Goal: Task Accomplishment & Management: Manage account settings

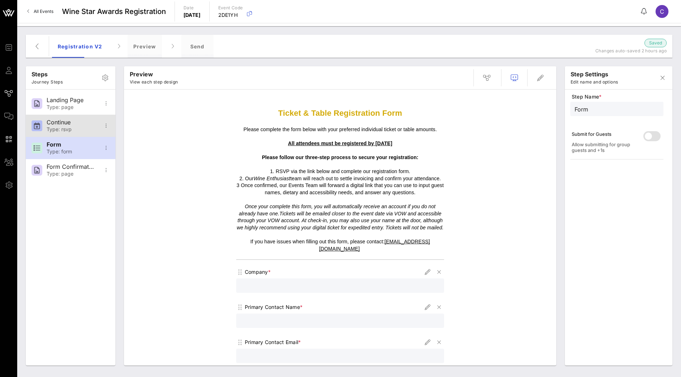
scroll to position [566, 0]
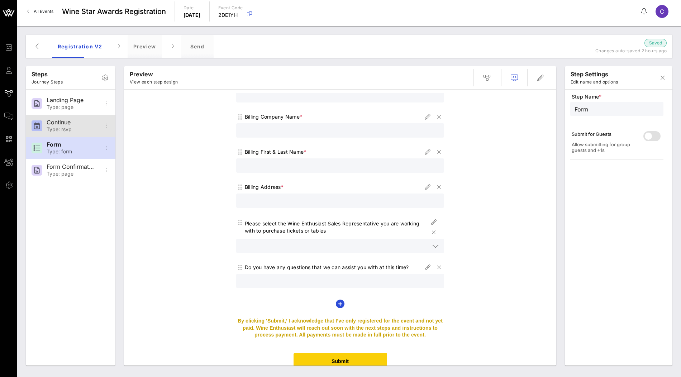
click at [75, 128] on div "Type: rsvp" at bounding box center [70, 129] width 47 height 6
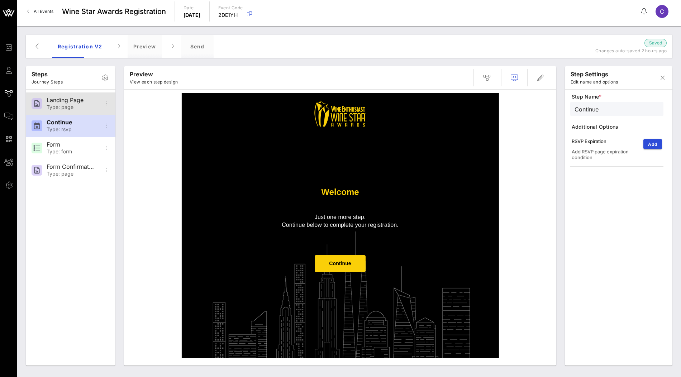
click at [59, 101] on div "Landing Page" at bounding box center [70, 100] width 47 height 7
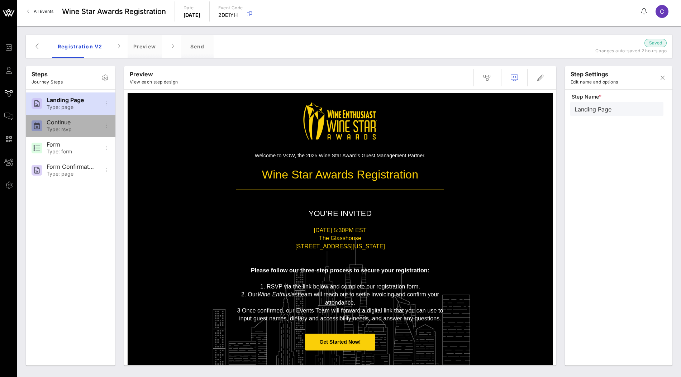
click at [77, 129] on div "Type: rsvp" at bounding box center [70, 129] width 47 height 6
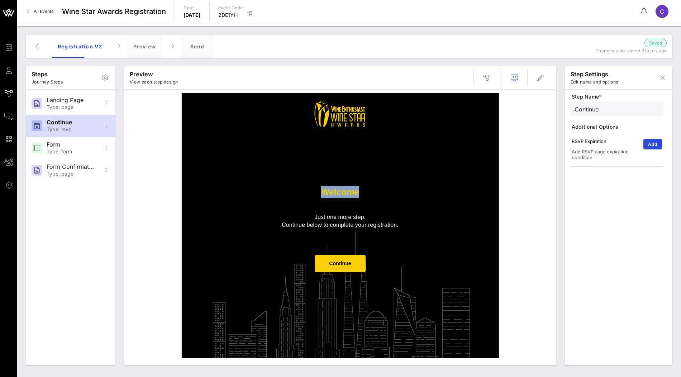
drag, startPoint x: 315, startPoint y: 190, endPoint x: 378, endPoint y: 191, distance: 63.1
click at [378, 191] on p "Welcome" at bounding box center [340, 192] width 208 height 12
click at [399, 277] on td "Continue" at bounding box center [339, 267] width 215 height 38
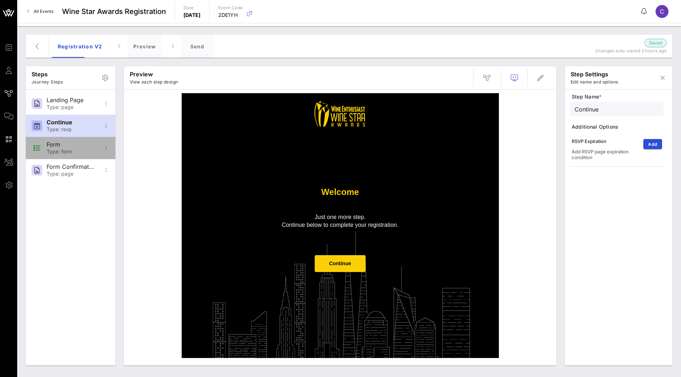
click at [76, 152] on div "Type: form" at bounding box center [70, 152] width 47 height 6
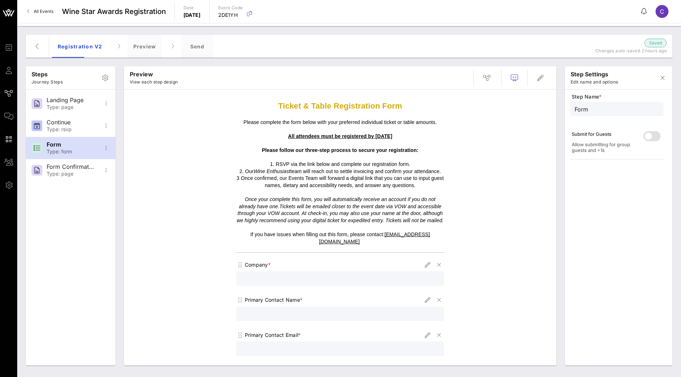
scroll to position [8, 0]
click at [72, 127] on div "Type: rsvp" at bounding box center [70, 129] width 47 height 6
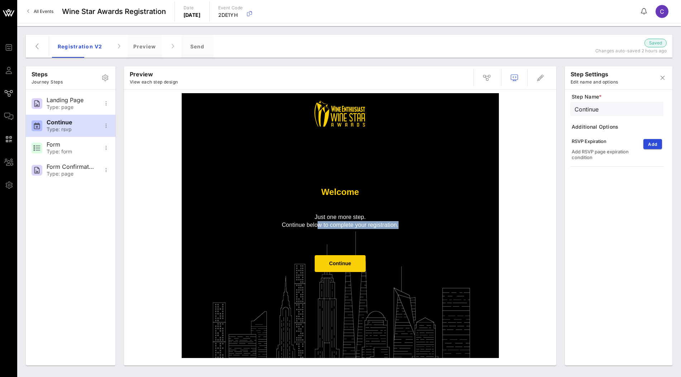
drag, startPoint x: 400, startPoint y: 224, endPoint x: 308, endPoint y: 220, distance: 91.8
click at [309, 221] on p "Continue below to complete your registration." at bounding box center [340, 225] width 208 height 8
click at [81, 145] on div "Form" at bounding box center [70, 144] width 47 height 7
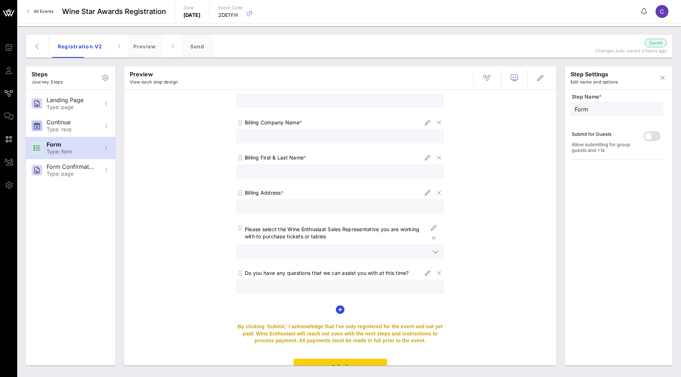
scroll to position [566, 0]
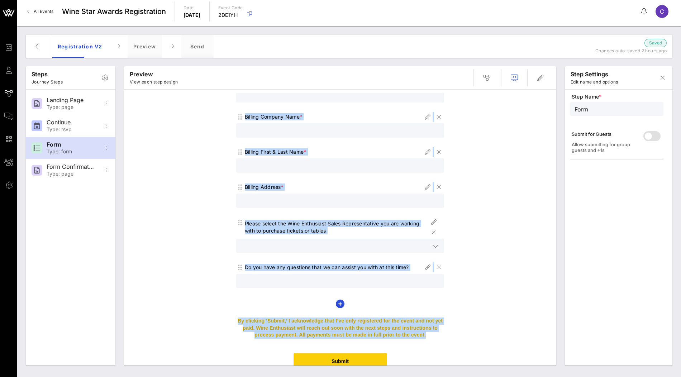
drag, startPoint x: 430, startPoint y: 328, endPoint x: 228, endPoint y: 311, distance: 202.4
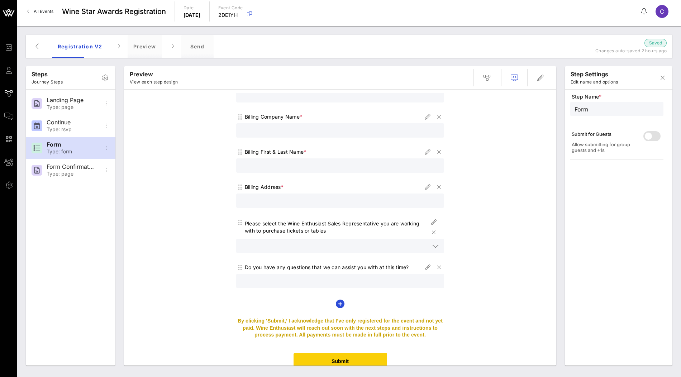
click at [349, 323] on p "By clicking ‘Submit,’ I acknowledge that I’ve only registered for the event and…" at bounding box center [340, 327] width 208 height 21
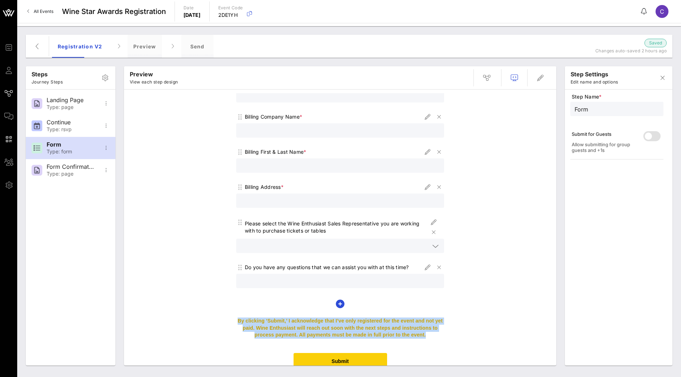
drag, startPoint x: 427, startPoint y: 325, endPoint x: 235, endPoint y: 315, distance: 193.0
click at [235, 315] on td "By clicking ‘Submit,’ I acknowledge that I’ve only registered for the event and…" at bounding box center [339, 331] width 215 height 35
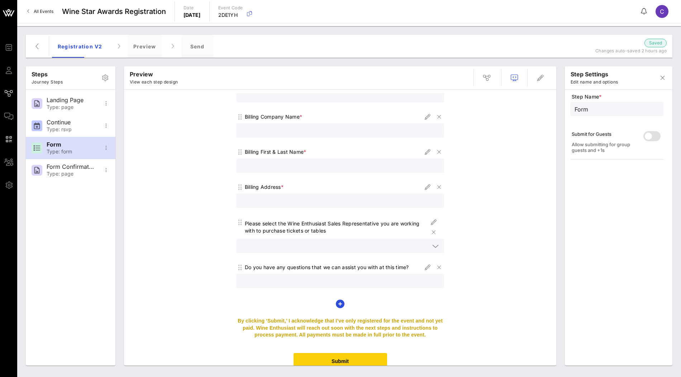
drag, startPoint x: 423, startPoint y: 327, endPoint x: 363, endPoint y: 327, distance: 60.9
click at [363, 327] on span "By clicking ‘Submit,’ I acknowledge that I’ve only registered for the event and…" at bounding box center [339, 328] width 205 height 20
click at [409, 328] on span "By clicking ‘Submit,’ I acknowledge that I’ve only registered for the event and…" at bounding box center [339, 328] width 205 height 20
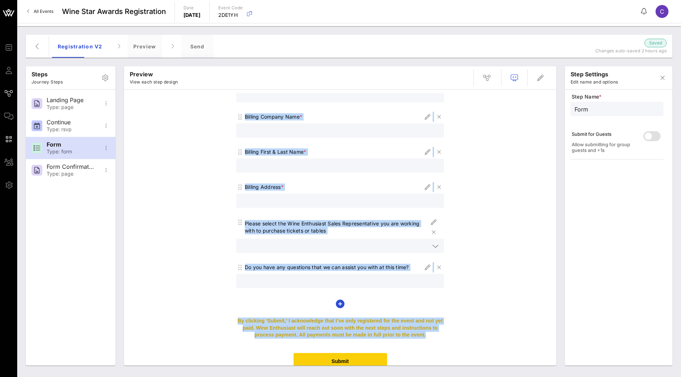
drag, startPoint x: 412, startPoint y: 328, endPoint x: 232, endPoint y: 311, distance: 181.0
copy div "Ticket & Table Registration Form Please complete the form below with your prefe…"
click at [71, 124] on div "Continue" at bounding box center [70, 122] width 47 height 7
type input "Continue"
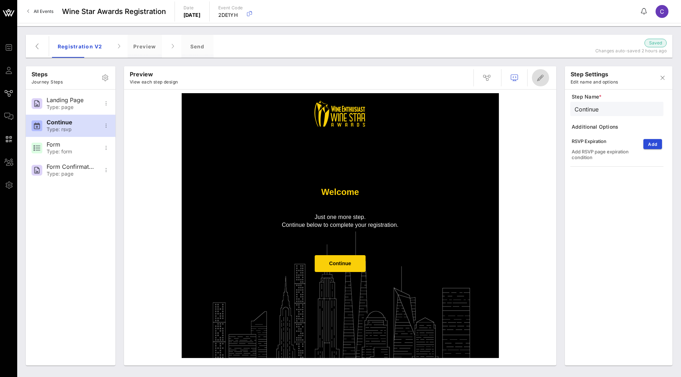
click at [542, 78] on icon "button" at bounding box center [540, 77] width 9 height 9
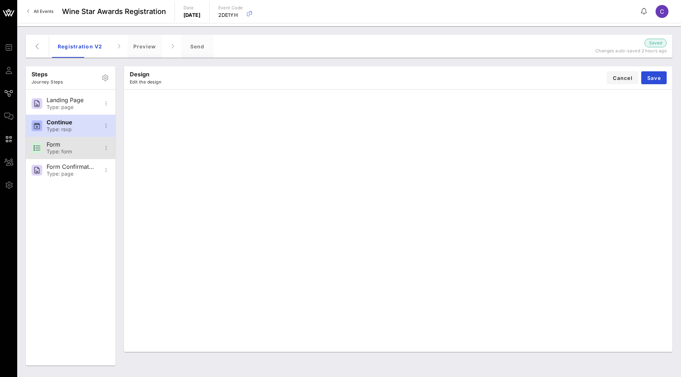
click at [82, 142] on div "Form" at bounding box center [70, 144] width 47 height 7
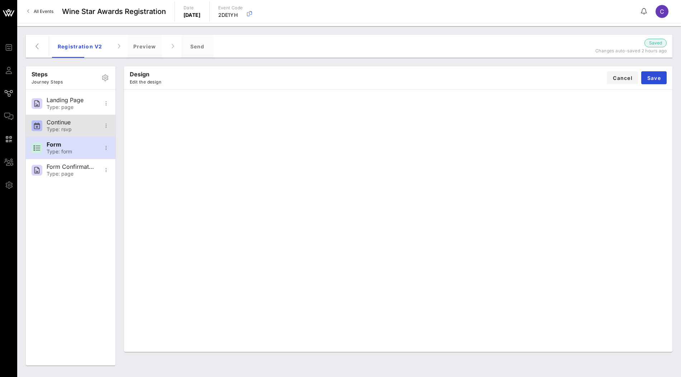
click at [78, 126] on div "Type: rsvp" at bounding box center [70, 129] width 47 height 6
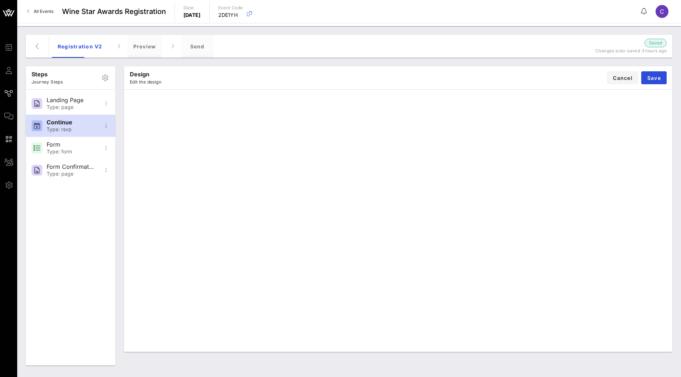
click at [567, 79] on div "Design Edit the design Cancel Save" at bounding box center [398, 77] width 548 height 23
click at [654, 76] on span "Save" at bounding box center [654, 78] width 14 height 6
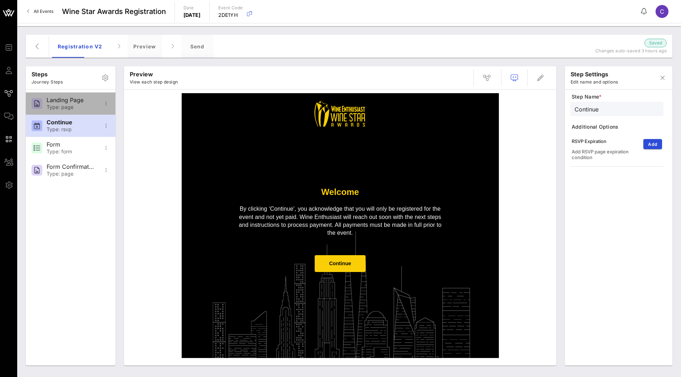
click at [53, 103] on div "Landing Page Type: page" at bounding box center [70, 103] width 47 height 22
type input "Landing Page"
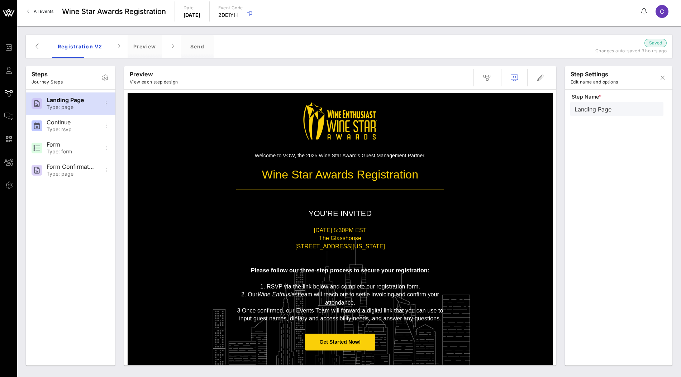
click at [423, 149] on td "Welcome to VOW, the 2025 Wine Star Award's Guest Management Partner." at bounding box center [339, 156] width 215 height 14
click at [538, 77] on icon "button" at bounding box center [540, 77] width 9 height 9
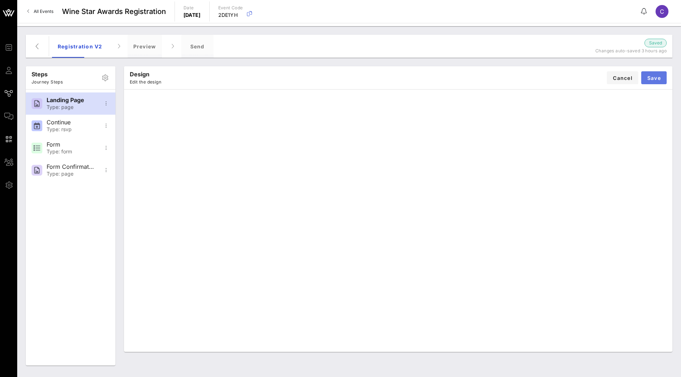
click at [653, 79] on span "Save" at bounding box center [654, 78] width 14 height 6
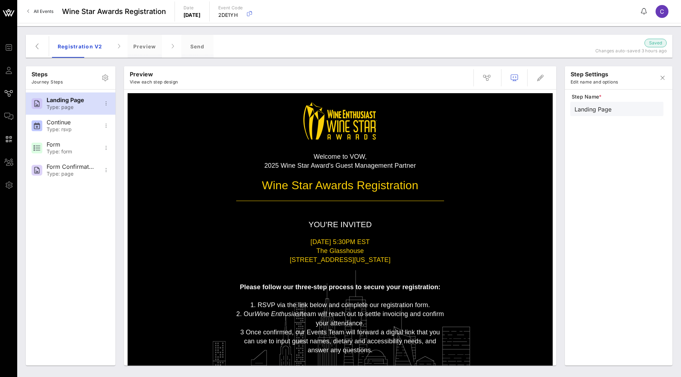
scroll to position [31, 0]
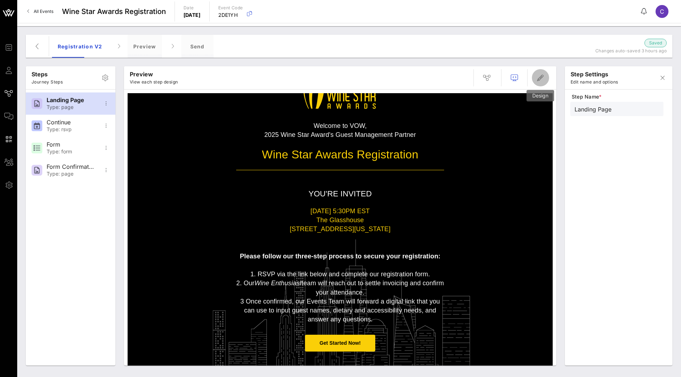
click at [543, 77] on icon "button" at bounding box center [540, 77] width 9 height 9
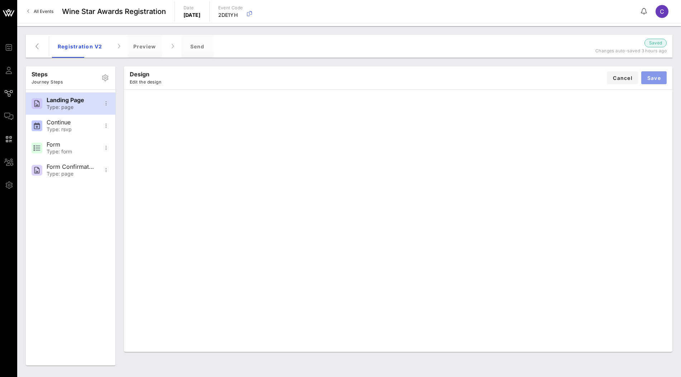
click at [662, 72] on button "Save" at bounding box center [653, 77] width 25 height 13
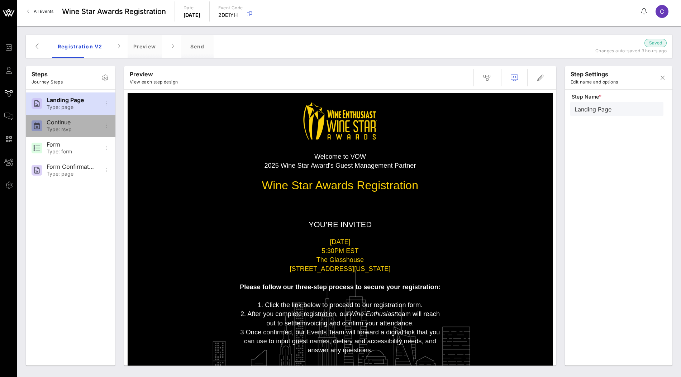
click at [72, 126] on div "Type: rsvp" at bounding box center [70, 129] width 47 height 6
type input "Continue"
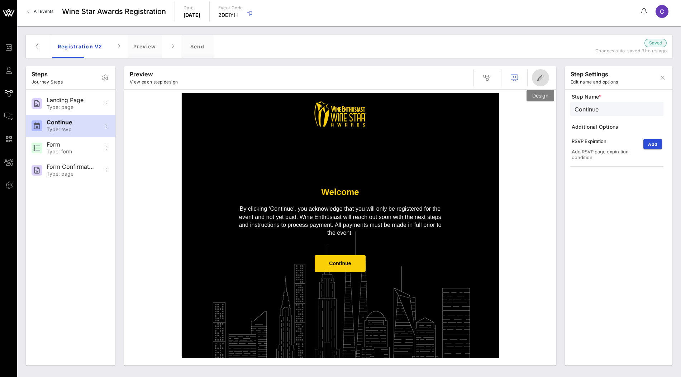
click at [543, 79] on icon "button" at bounding box center [540, 77] width 9 height 9
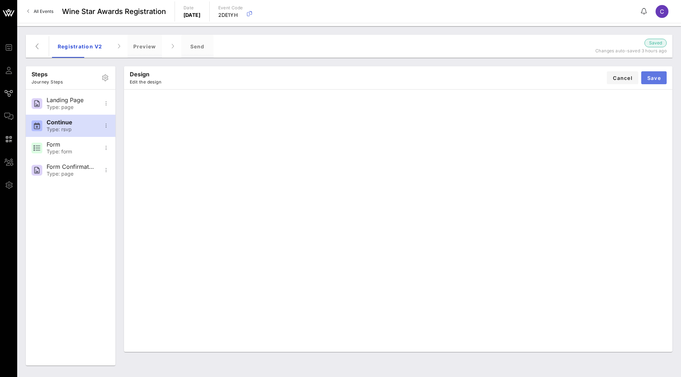
click at [661, 78] on button "Save" at bounding box center [653, 77] width 25 height 13
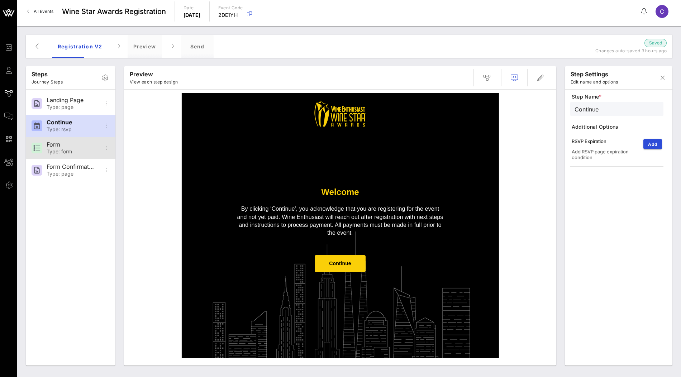
click at [77, 144] on div "Form" at bounding box center [70, 144] width 47 height 7
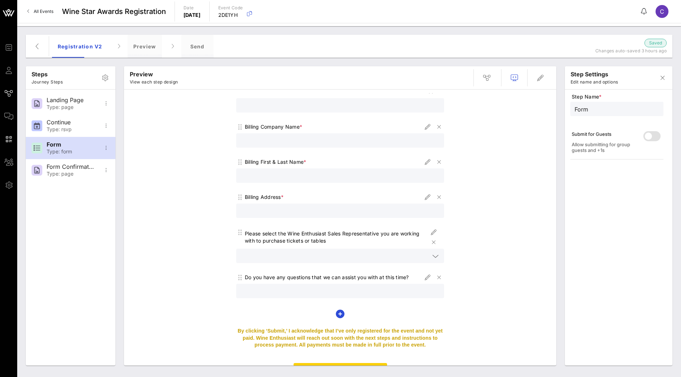
scroll to position [566, 0]
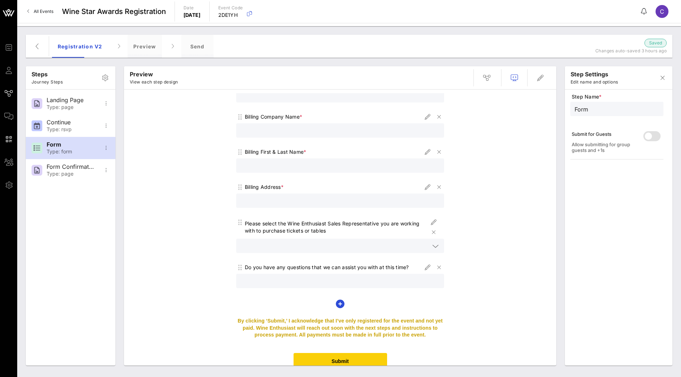
click at [397, 318] on span "By clicking ‘Submit,’ I acknowledge that I’ve only registered for the event and…" at bounding box center [339, 328] width 205 height 20
click at [72, 172] on div "Type: page" at bounding box center [70, 174] width 47 height 6
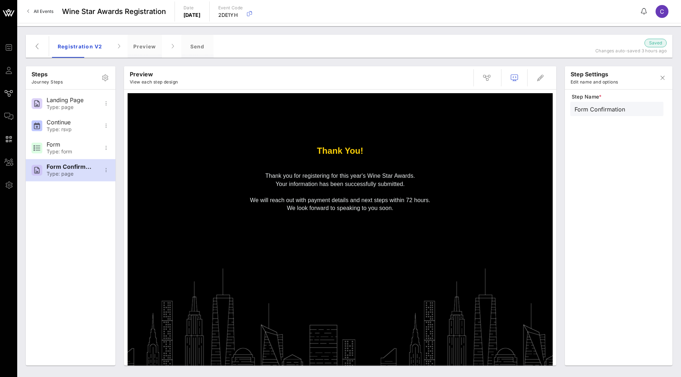
click at [280, 178] on span "Thank you for registering for this year's Wine Star Awards." at bounding box center [340, 176] width 150 height 6
click at [82, 131] on div "Type: rsvp" at bounding box center [70, 129] width 47 height 6
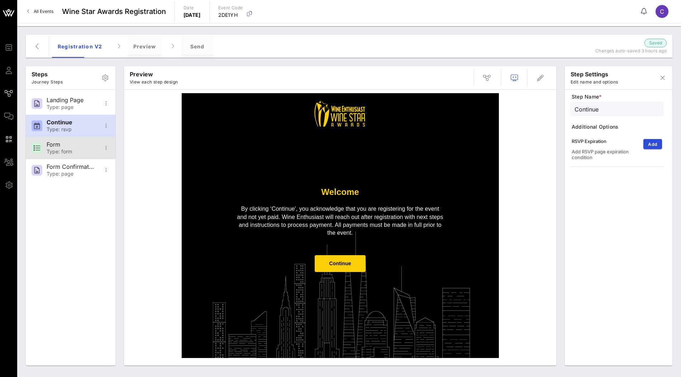
click at [77, 149] on div "Type: form" at bounding box center [70, 152] width 47 height 6
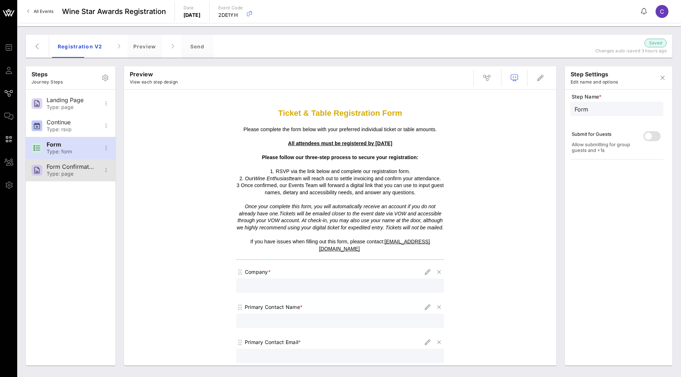
click at [77, 171] on div "Type: page" at bounding box center [70, 174] width 47 height 6
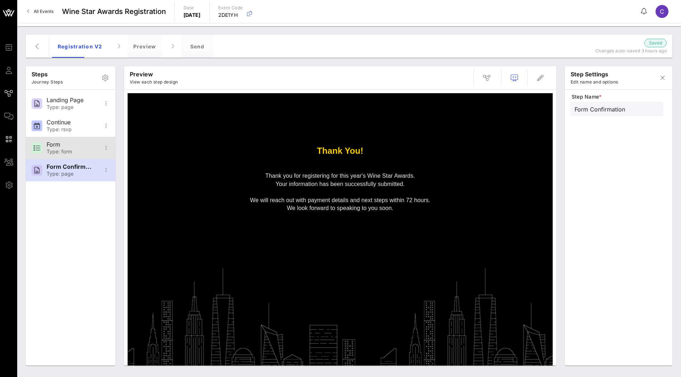
click at [77, 151] on div "Type: form" at bounding box center [70, 152] width 47 height 6
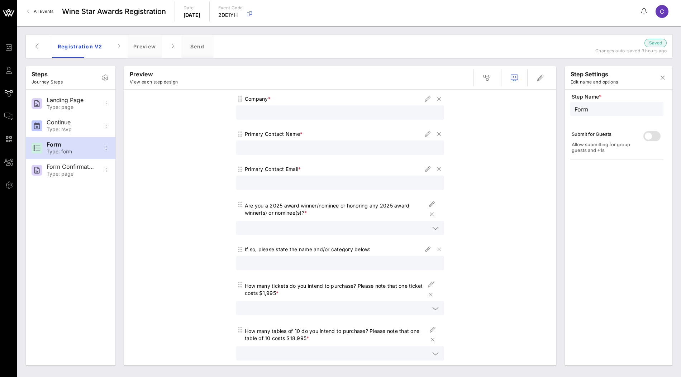
scroll to position [175, 0]
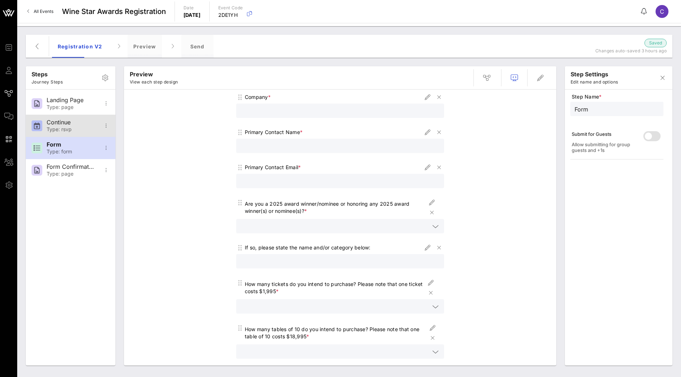
click at [58, 126] on div "Type: rsvp" at bounding box center [70, 129] width 47 height 6
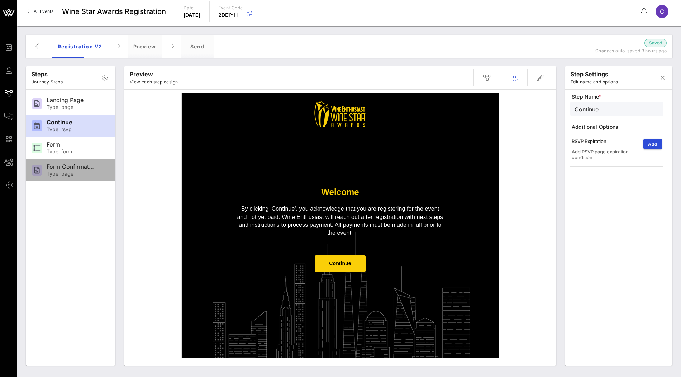
click at [62, 171] on div "Type: page" at bounding box center [70, 174] width 47 height 6
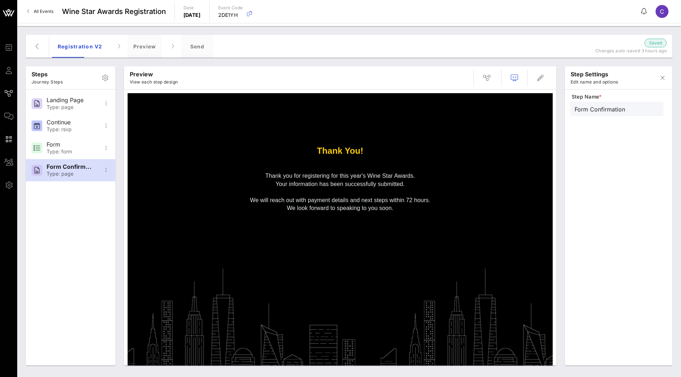
click at [375, 181] on span "Your information has been successfully submitted." at bounding box center [339, 184] width 129 height 6
click at [379, 195] on p at bounding box center [340, 192] width 208 height 8
click at [67, 100] on div "Landing Page" at bounding box center [70, 100] width 47 height 7
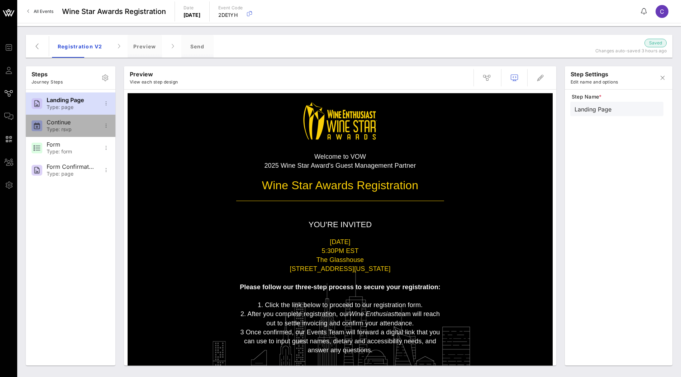
click at [67, 125] on div "Continue" at bounding box center [70, 122] width 47 height 7
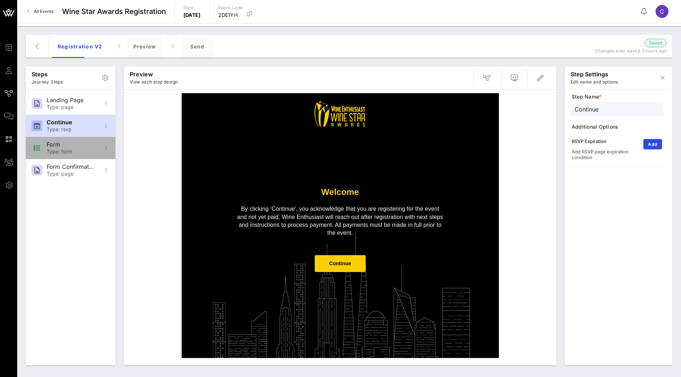
click at [69, 150] on div "Type: form" at bounding box center [70, 152] width 47 height 6
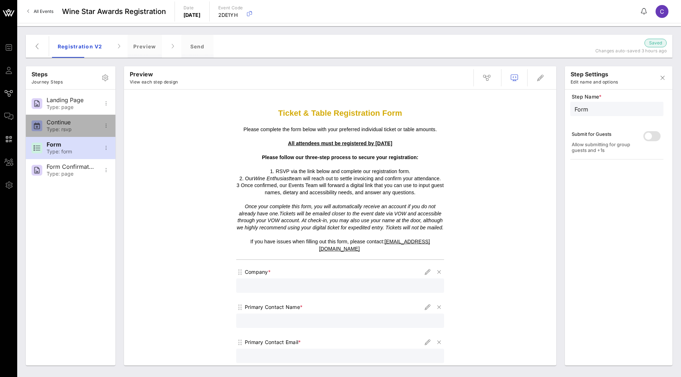
click at [62, 128] on div "Type: rsvp" at bounding box center [70, 129] width 47 height 6
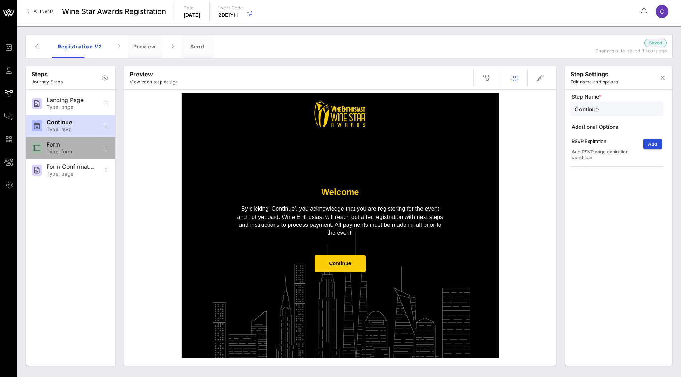
click at [64, 147] on div "Form" at bounding box center [70, 144] width 47 height 7
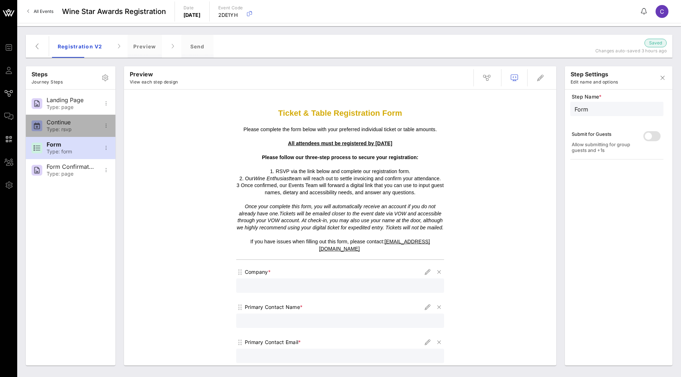
click at [68, 131] on div "Type: rsvp" at bounding box center [70, 129] width 47 height 6
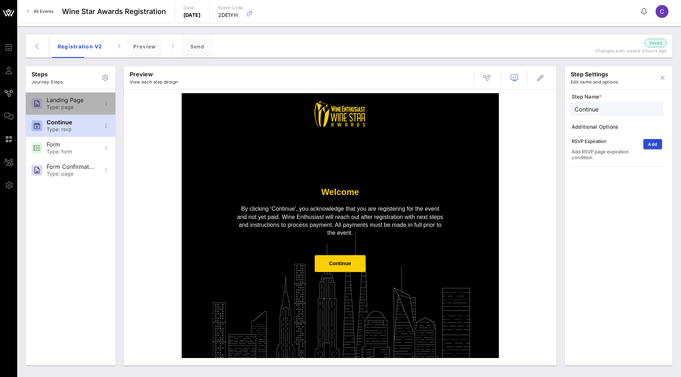
click at [79, 111] on div "Landing Page Type: page" at bounding box center [70, 103] width 47 height 22
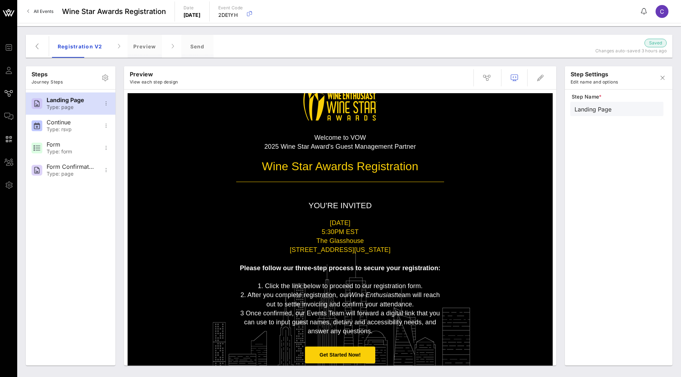
scroll to position [31, 0]
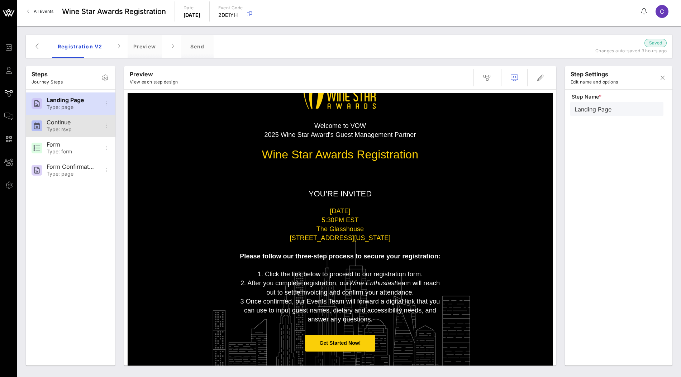
click at [64, 130] on div "Type: rsvp" at bounding box center [70, 129] width 47 height 6
type input "Continue"
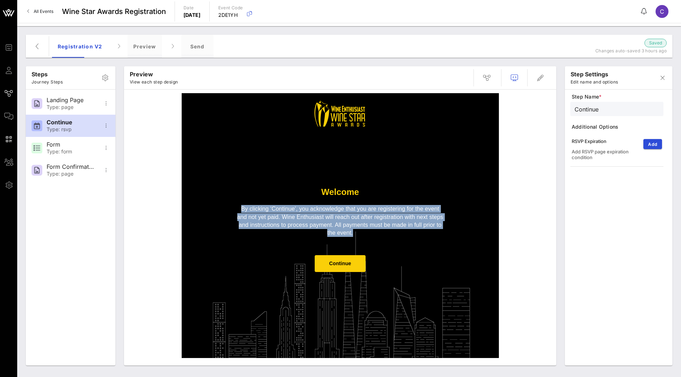
drag, startPoint x: 242, startPoint y: 211, endPoint x: 359, endPoint y: 233, distance: 119.5
click at [359, 233] on p "By clicking ‘Continue', you acknowledge that you are registering for the event …" at bounding box center [340, 221] width 208 height 32
click at [365, 235] on p "By clicking ‘Continue', you acknowledge that you are registering for the event …" at bounding box center [340, 221] width 208 height 32
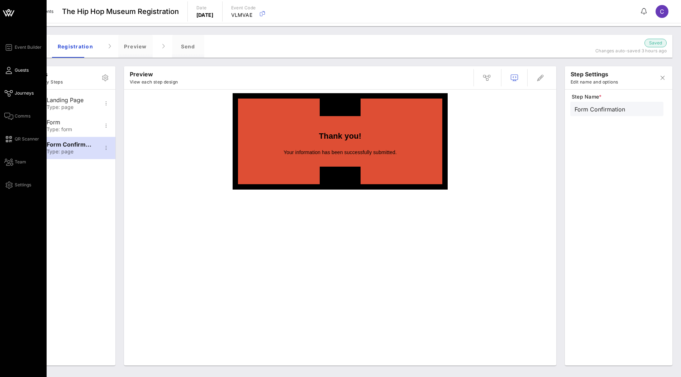
click at [5, 73] on link "Guests" at bounding box center [16, 70] width 24 height 9
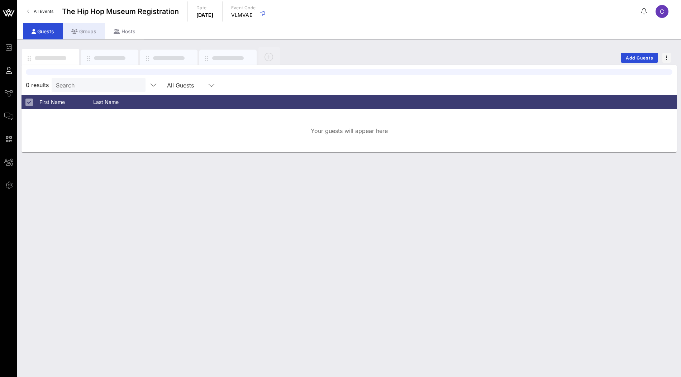
click at [96, 34] on div "Groups" at bounding box center [84, 31] width 42 height 16
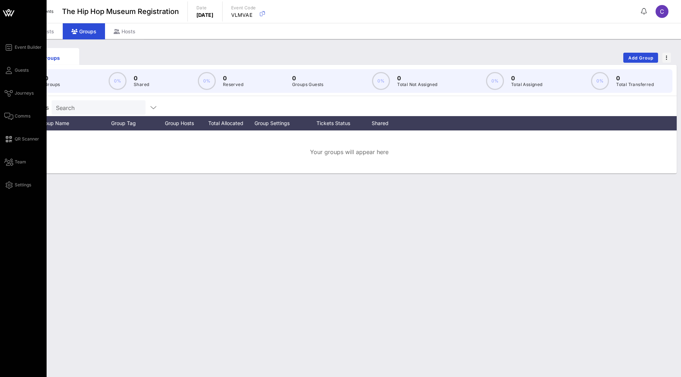
click at [9, 12] on icon at bounding box center [8, 12] width 17 height 17
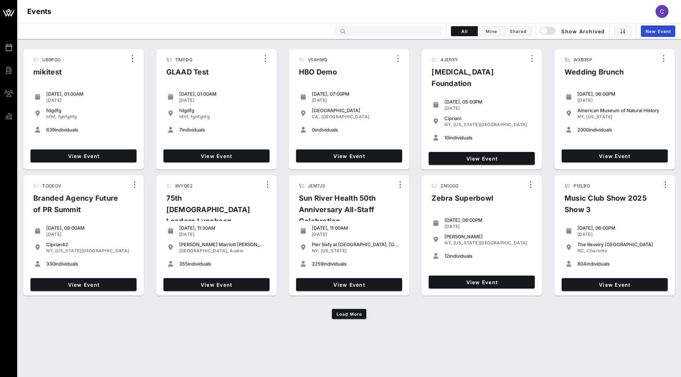
click at [358, 27] on input "text" at bounding box center [393, 31] width 89 height 9
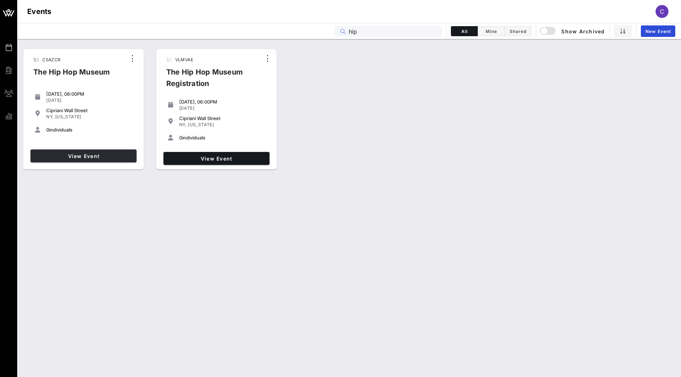
type input "hip"
click at [89, 150] on link "View Event" at bounding box center [83, 155] width 106 height 13
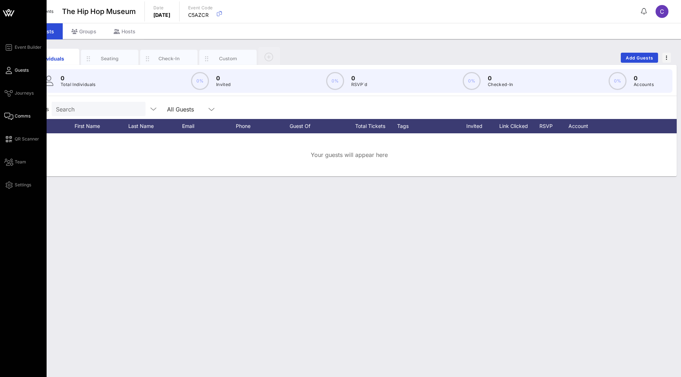
click at [12, 117] on icon at bounding box center [8, 116] width 9 height 1
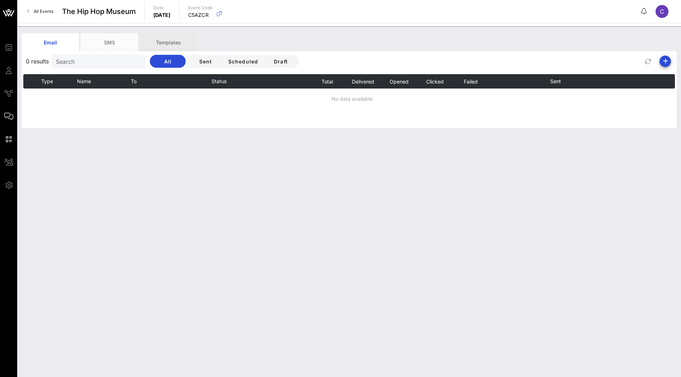
click at [172, 40] on div "Templates" at bounding box center [168, 42] width 57 height 18
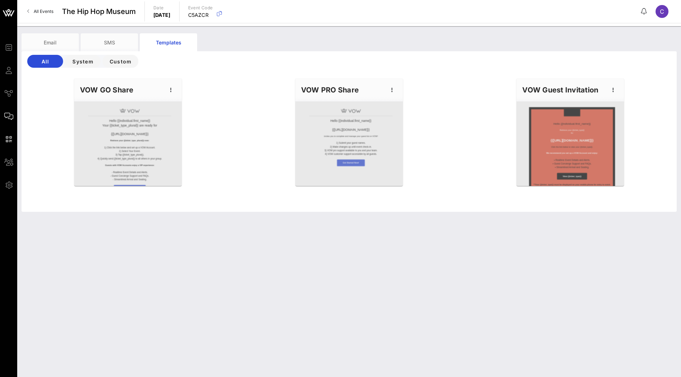
click at [48, 103] on div "Hello {{individual.first_name}} Your {{ticket_type_plural}} are ready for {{eve…" at bounding box center [348, 143] width 663 height 138
click at [47, 134] on div "Hello {{individual.first_name}} Your {{ticket_type_plural}} are ready for {{eve…" at bounding box center [348, 143] width 663 height 138
click at [253, 158] on div "Hello {{individual.first_name}} Your {{ticket_type_plural}} are ready for {{eve…" at bounding box center [348, 143] width 663 height 138
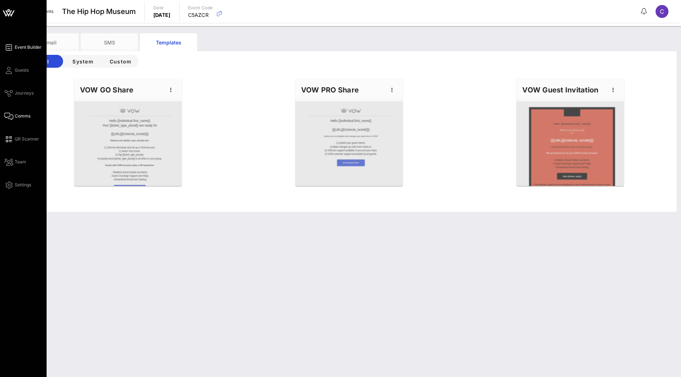
click at [29, 47] on span "Event Builder" at bounding box center [28, 47] width 27 height 6
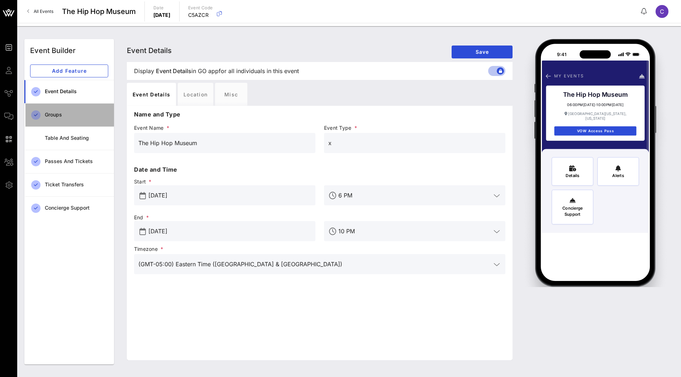
click at [84, 119] on div "Groups" at bounding box center [76, 114] width 63 height 15
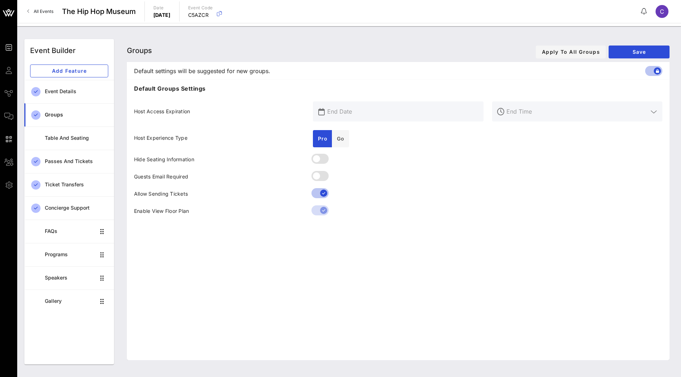
click at [318, 211] on div at bounding box center [397, 211] width 179 height 17
click at [317, 210] on div at bounding box center [397, 211] width 179 height 17
click at [639, 50] on span "Save" at bounding box center [638, 52] width 49 height 6
click at [317, 211] on div at bounding box center [397, 211] width 179 height 17
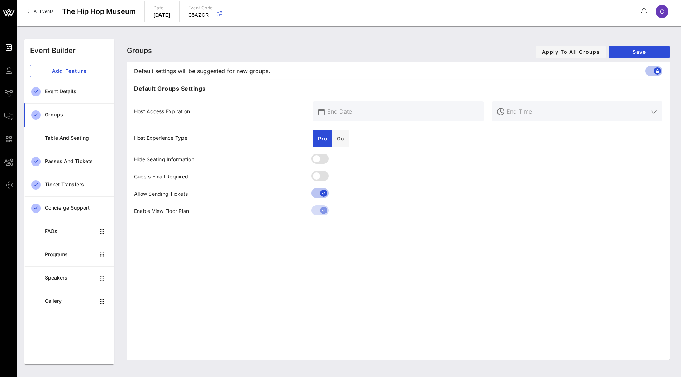
click at [315, 211] on div at bounding box center [397, 211] width 179 height 17
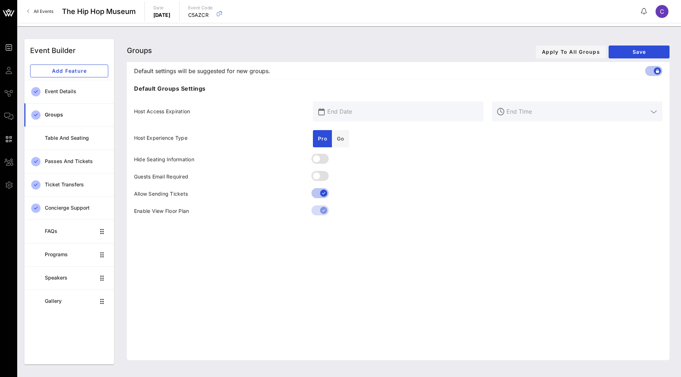
click at [325, 231] on div "Default Groups Settings Host Access Expiration Host Experience Type Pro Go Hide…" at bounding box center [398, 220] width 542 height 280
click at [320, 212] on div at bounding box center [397, 211] width 179 height 17
click at [224, 15] on icon "button" at bounding box center [219, 13] width 9 height 9
